Goal: Find specific page/section: Find specific page/section

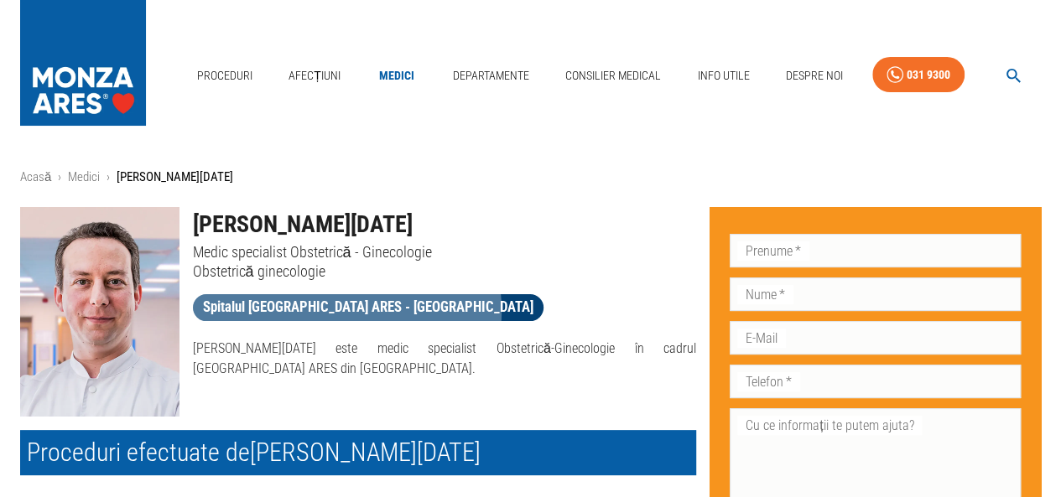
click at [346, 310] on span "Spitalul [GEOGRAPHIC_DATA] ARES - [GEOGRAPHIC_DATA]" at bounding box center [368, 307] width 351 height 21
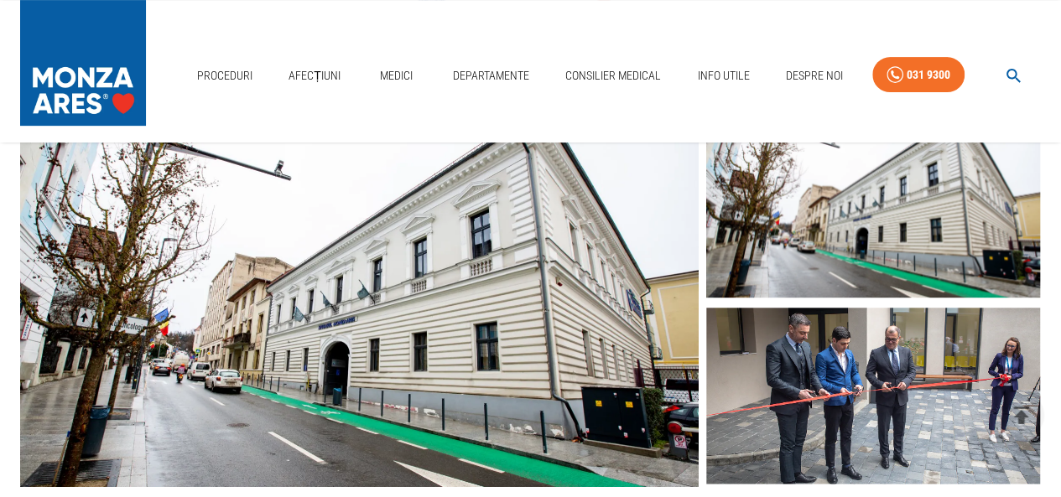
scroll to position [573, 0]
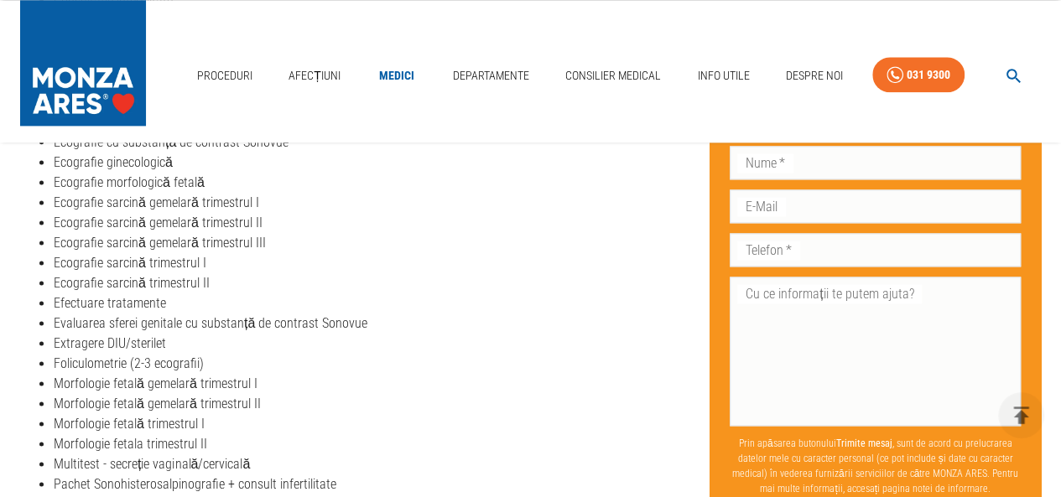
scroll to position [1395, 0]
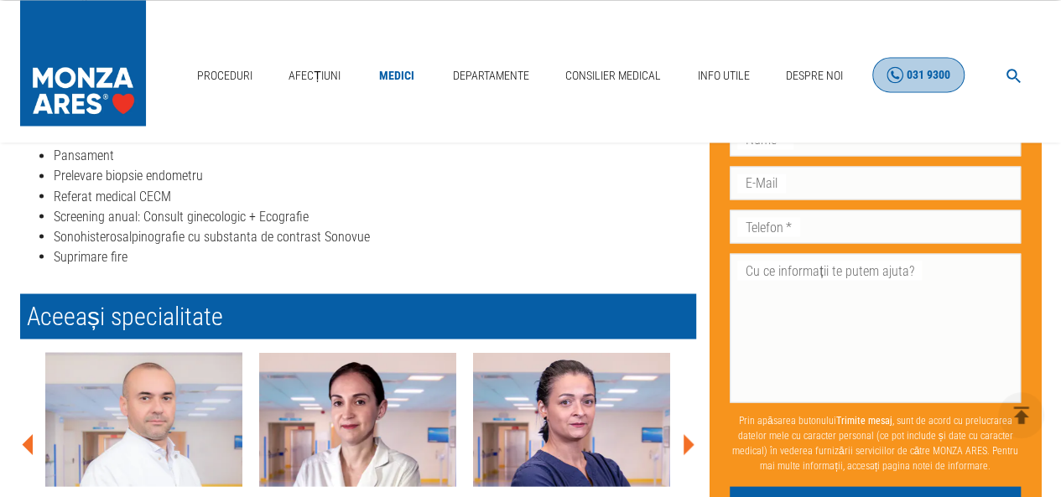
click at [894, 86] on link "031 9300" at bounding box center [918, 75] width 92 height 36
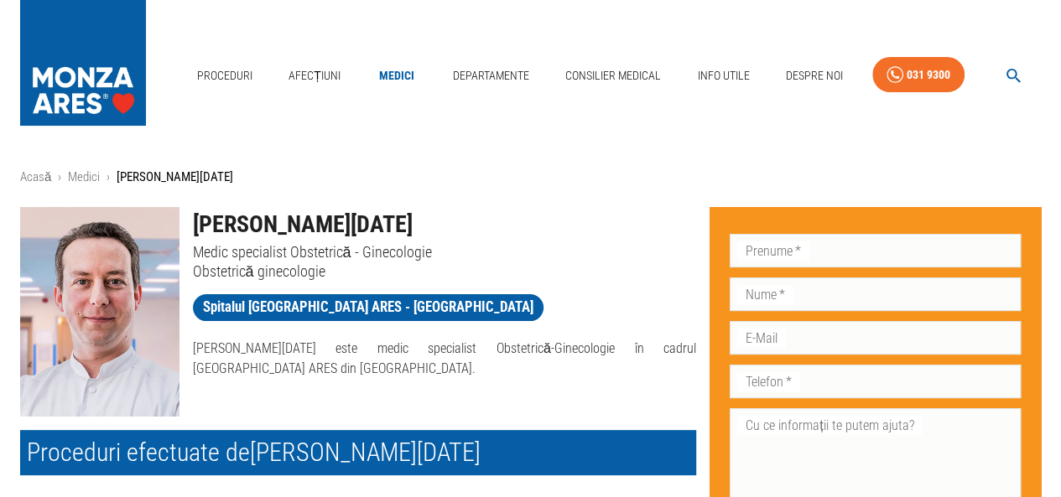
scroll to position [2, 0]
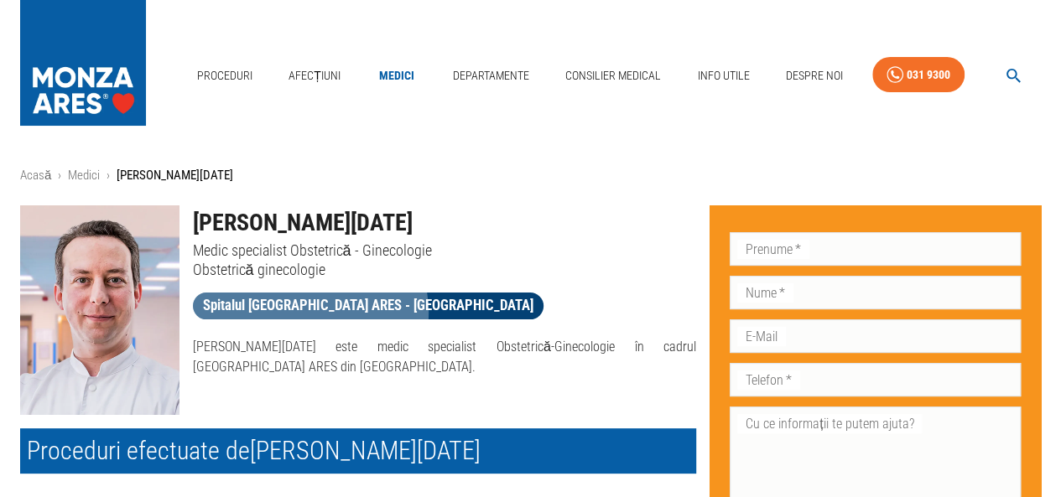
click at [309, 312] on span "Spitalul [GEOGRAPHIC_DATA] ARES - [GEOGRAPHIC_DATA]" at bounding box center [368, 305] width 351 height 21
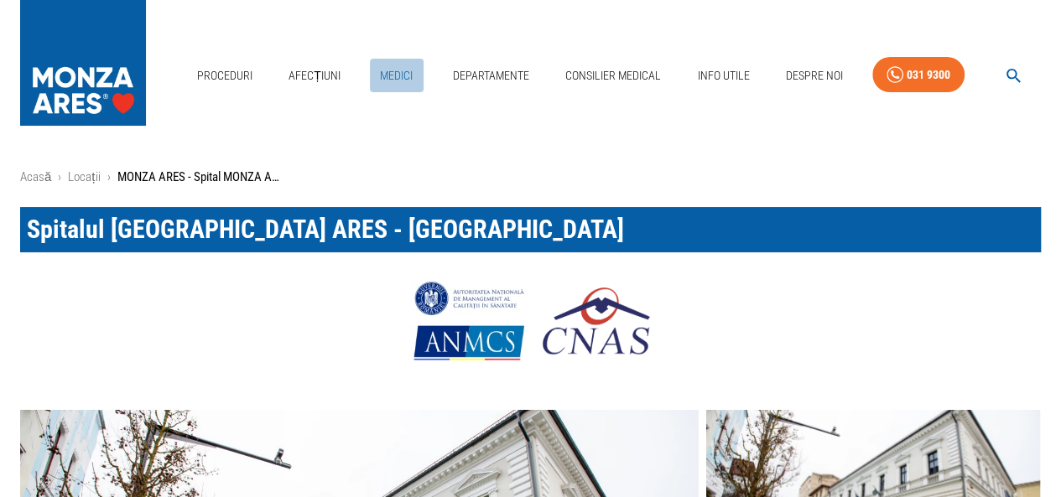
click at [404, 75] on link "Medici" at bounding box center [397, 76] width 54 height 34
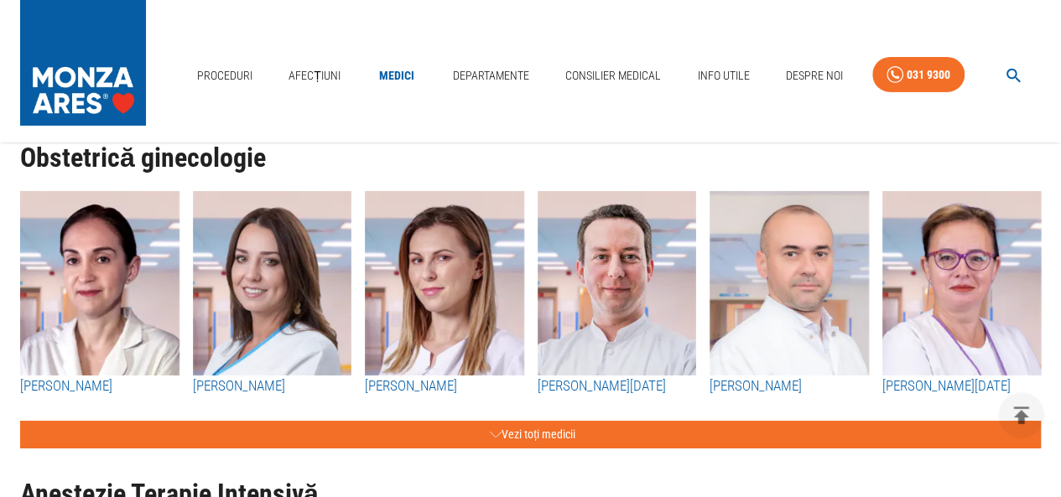
scroll to position [2755, 0]
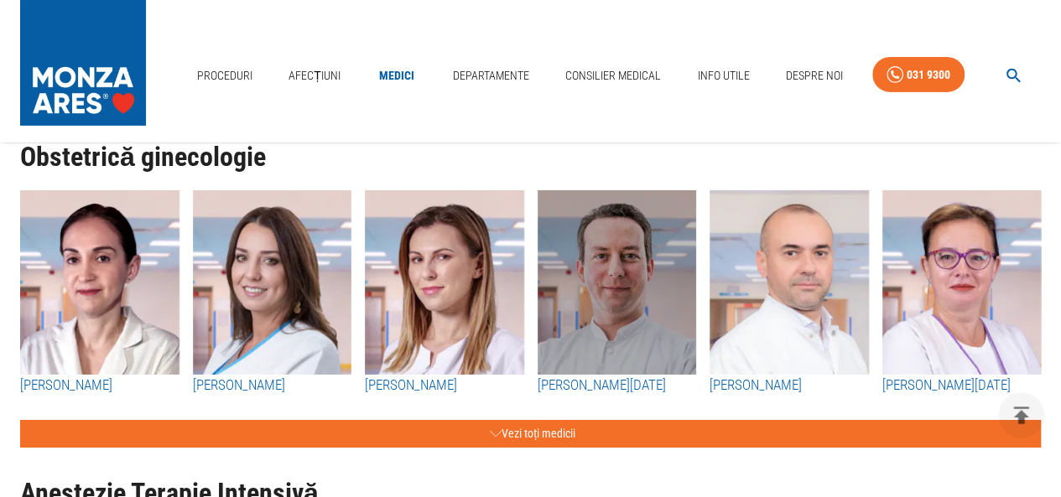
click at [577, 330] on img "button" at bounding box center [617, 282] width 159 height 185
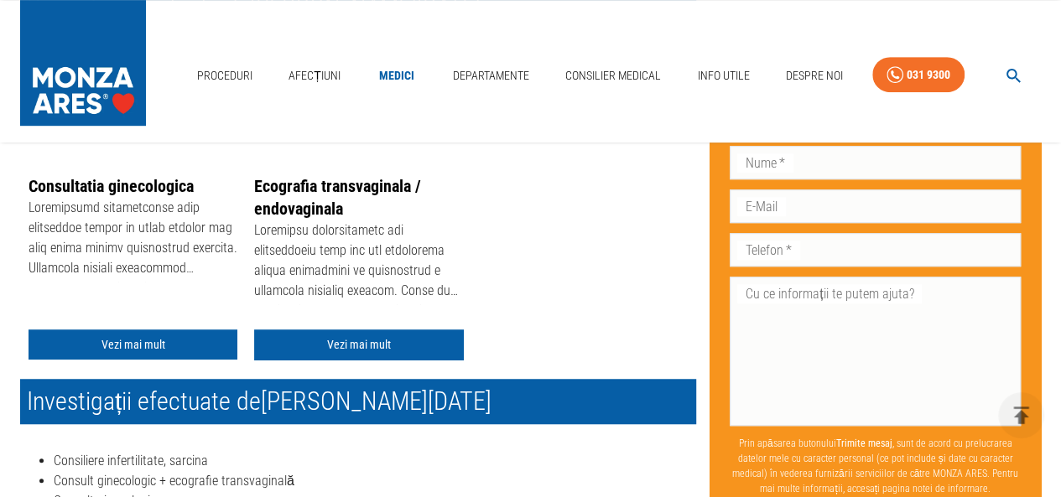
scroll to position [445, 0]
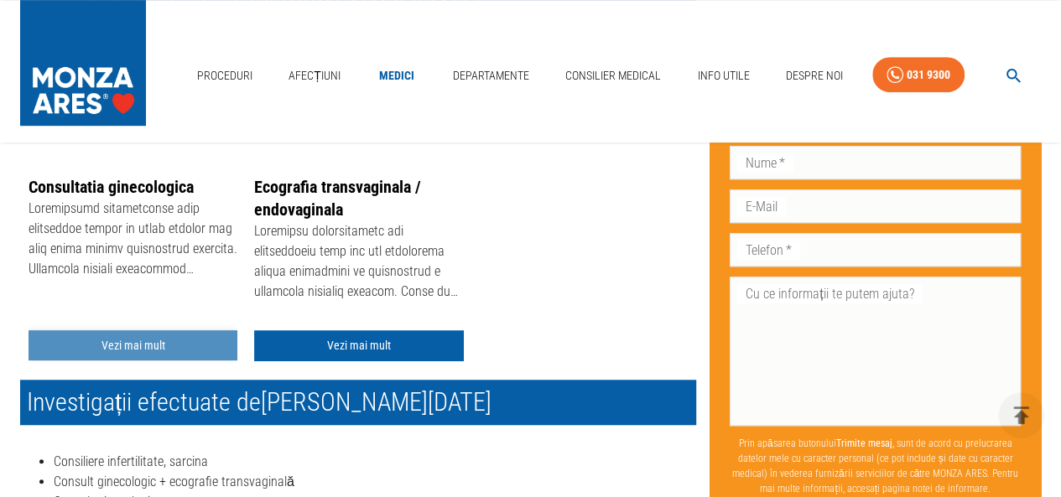
click at [137, 340] on link "Vezi mai mult" at bounding box center [133, 345] width 209 height 31
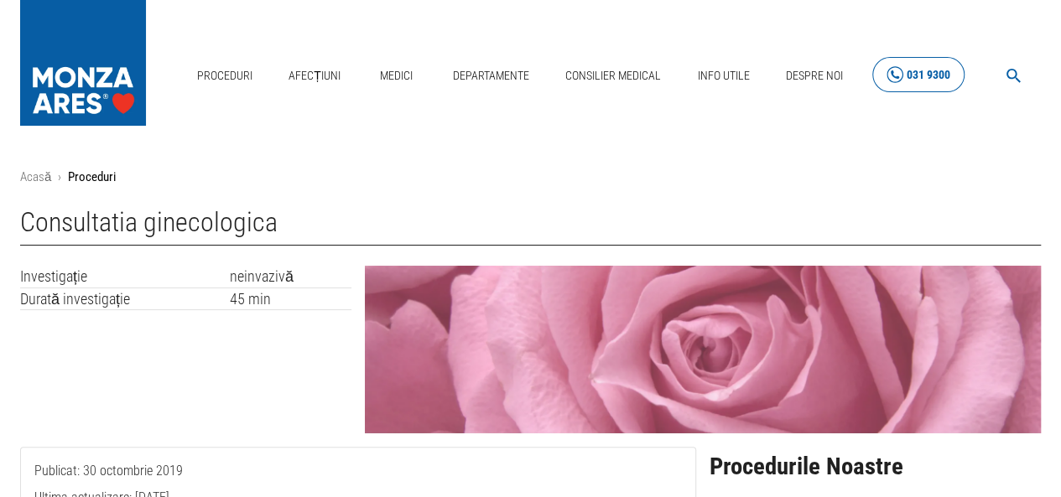
click at [918, 75] on div "031 9300" at bounding box center [929, 75] width 44 height 21
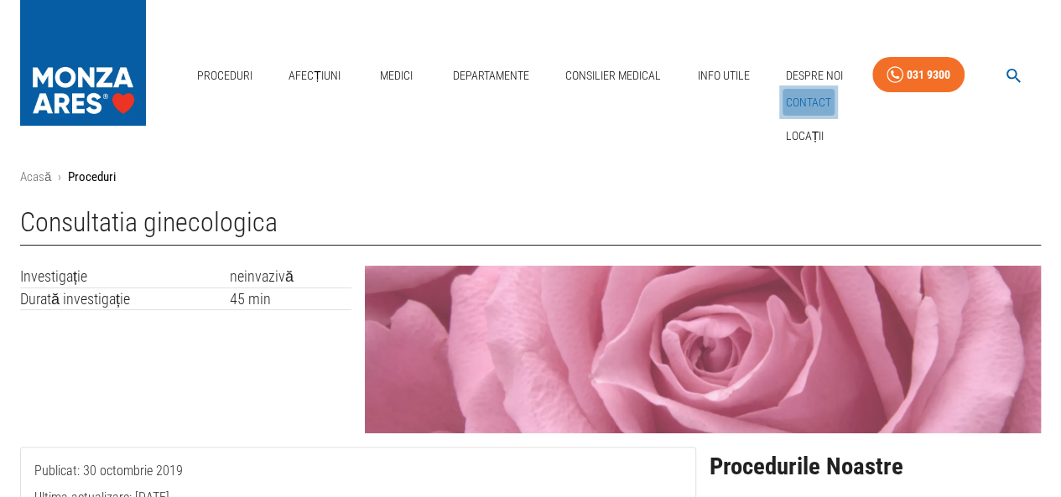
click at [820, 104] on link "Contact" at bounding box center [809, 103] width 52 height 28
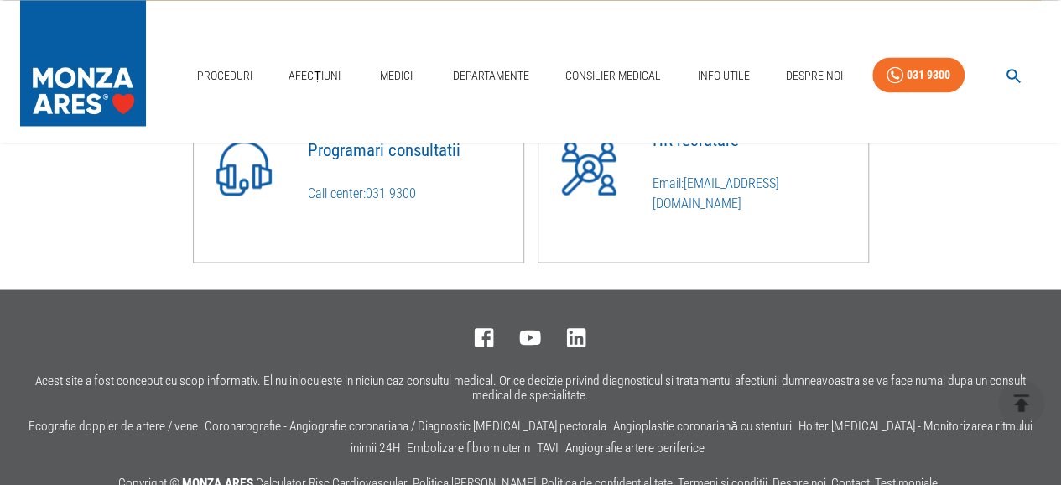
scroll to position [1344, 0]
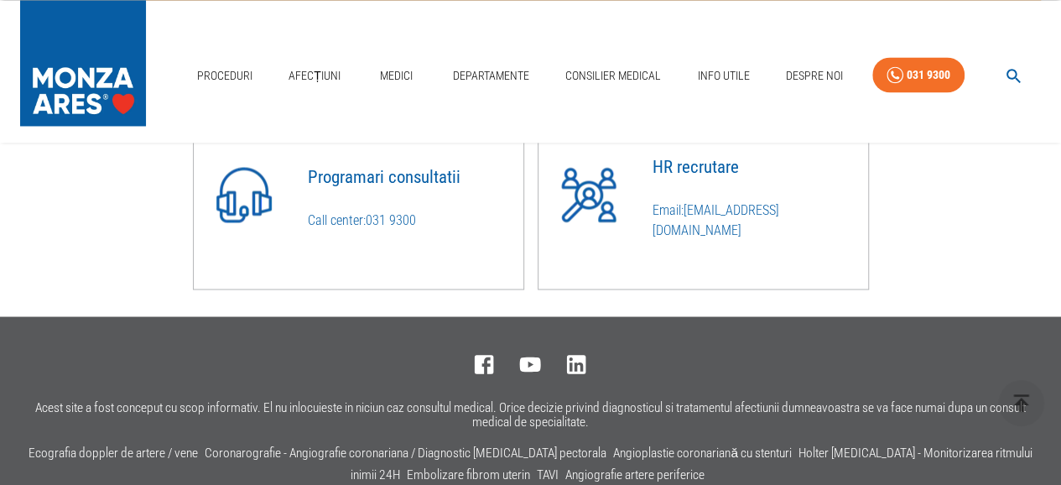
click at [385, 227] on link "031 9300" at bounding box center [391, 220] width 50 height 16
click at [371, 227] on link "031 9300" at bounding box center [391, 220] width 50 height 16
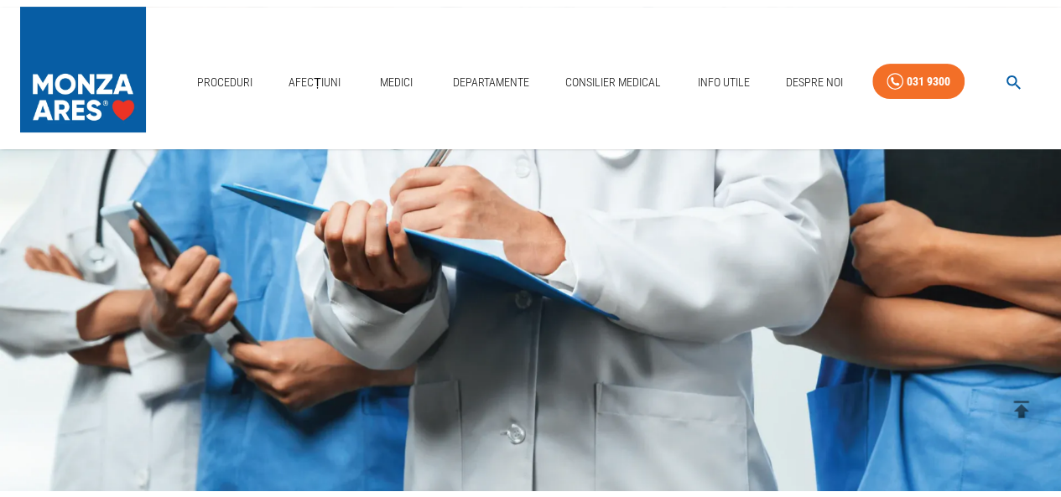
scroll to position [0, 0]
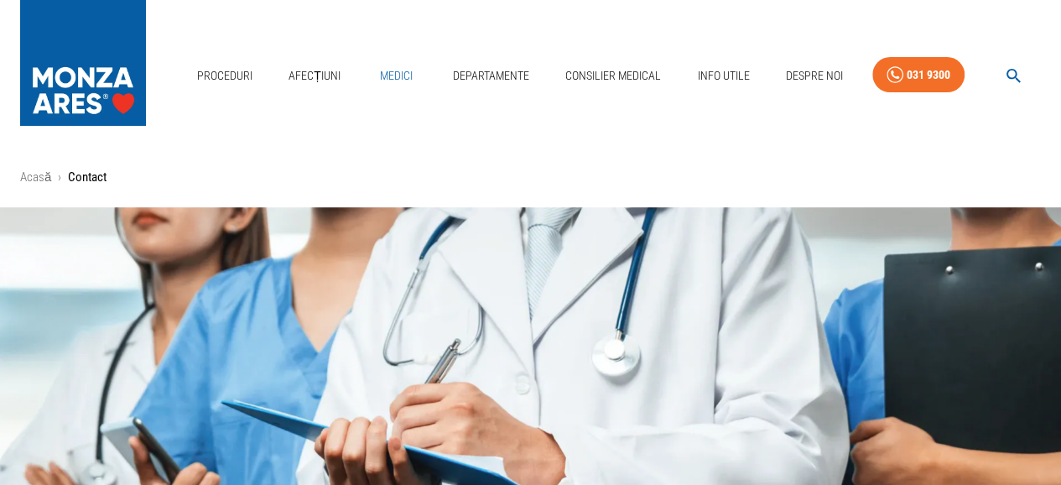
click at [396, 78] on link "Medici" at bounding box center [397, 76] width 54 height 34
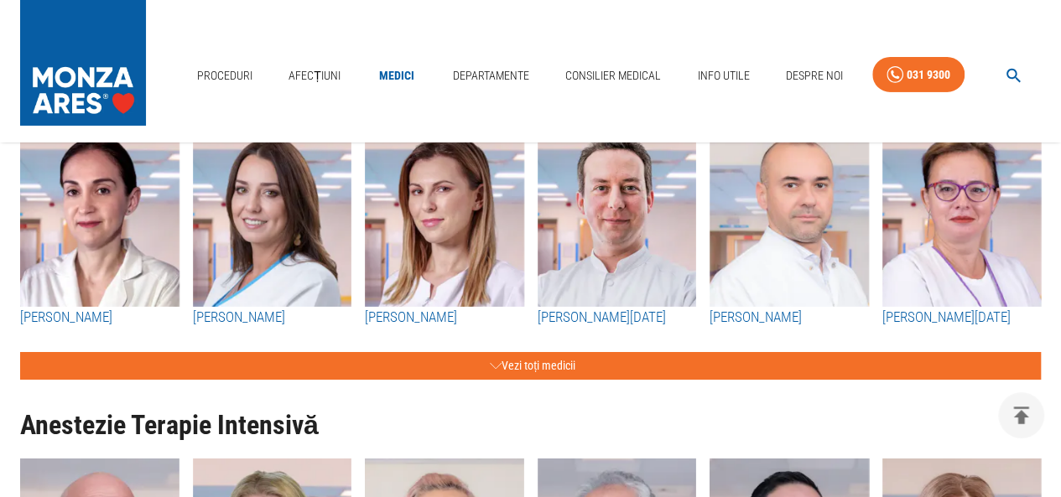
scroll to position [2776, 0]
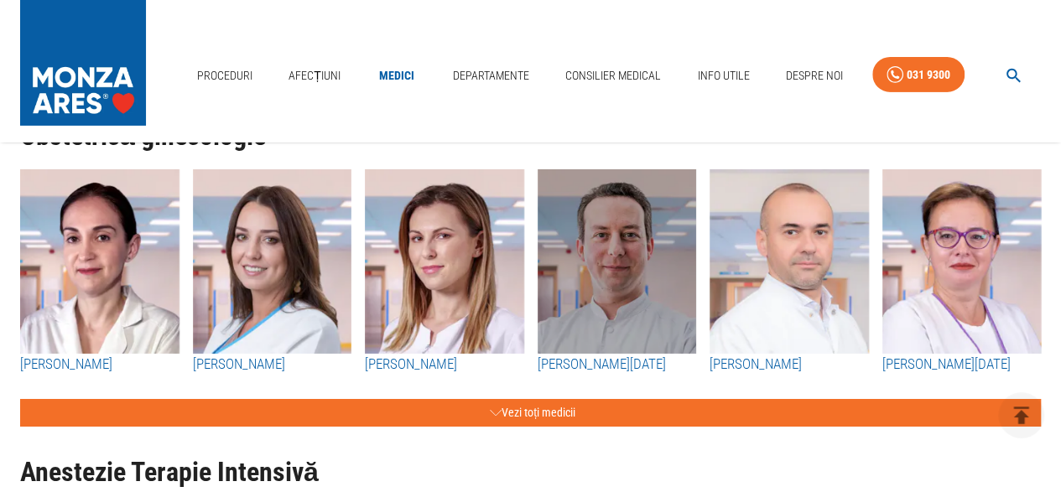
click at [594, 324] on img "button" at bounding box center [617, 261] width 159 height 185
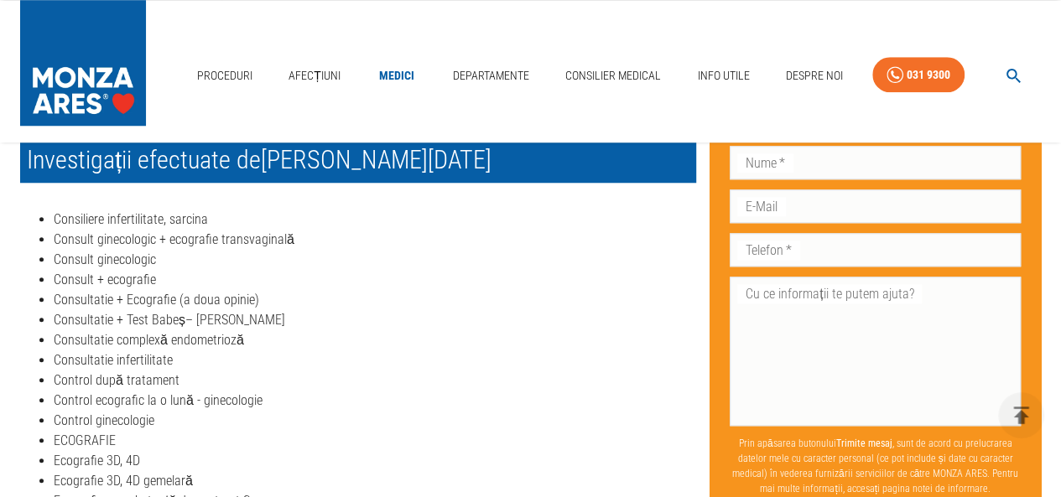
scroll to position [686, 0]
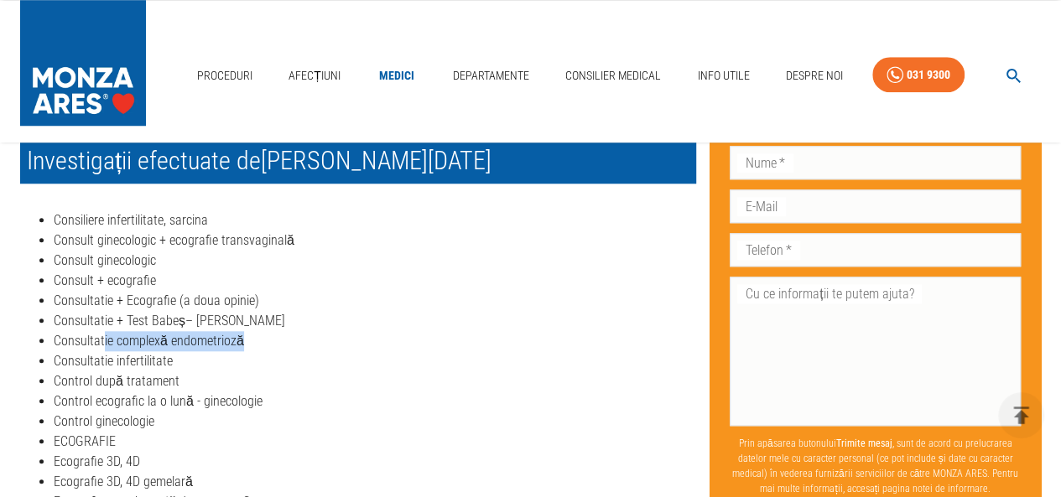
drag, startPoint x: 101, startPoint y: 343, endPoint x: 247, endPoint y: 343, distance: 145.9
click at [247, 343] on li "Consultatie complexă endometrioză" at bounding box center [375, 341] width 642 height 20
drag, startPoint x: 55, startPoint y: 340, endPoint x: 252, endPoint y: 343, distance: 196.3
click at [252, 343] on li "Consultatie complexă endometrioză" at bounding box center [375, 341] width 642 height 20
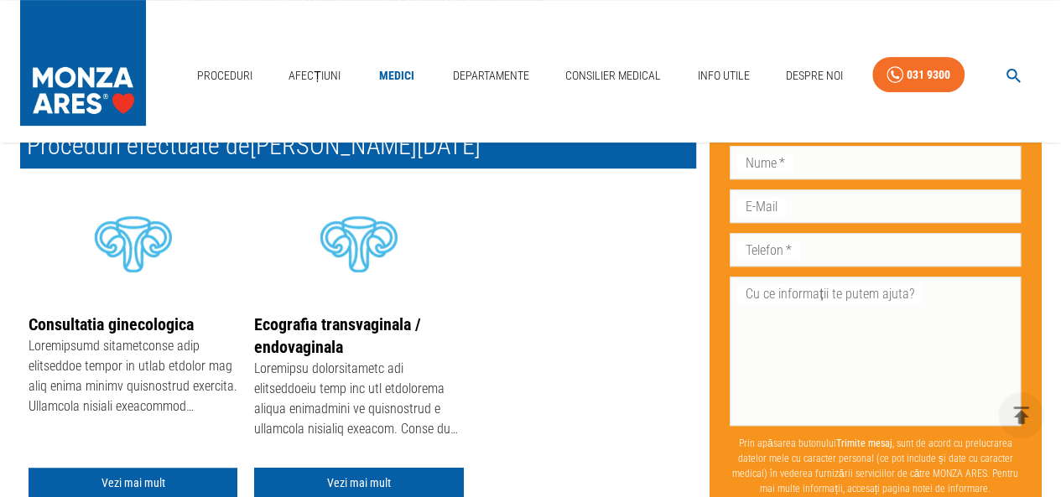
scroll to position [0, 0]
